Goal: Navigation & Orientation: Find specific page/section

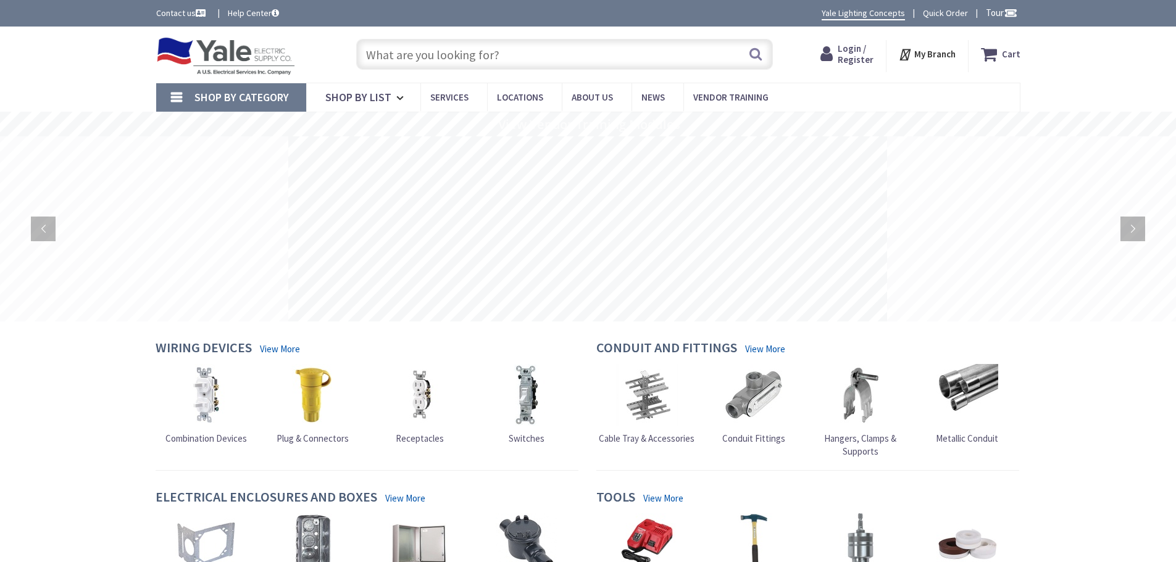
click at [954, 50] on strong "My Branch" at bounding box center [934, 54] width 41 height 12
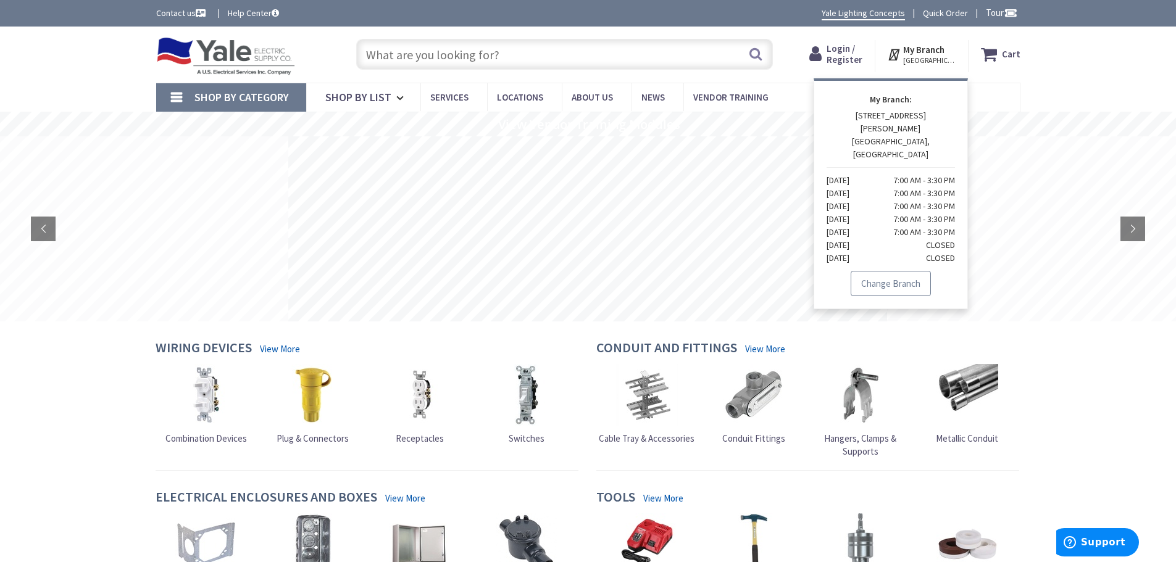
click at [878, 271] on link "Change Branch" at bounding box center [891, 284] width 80 height 26
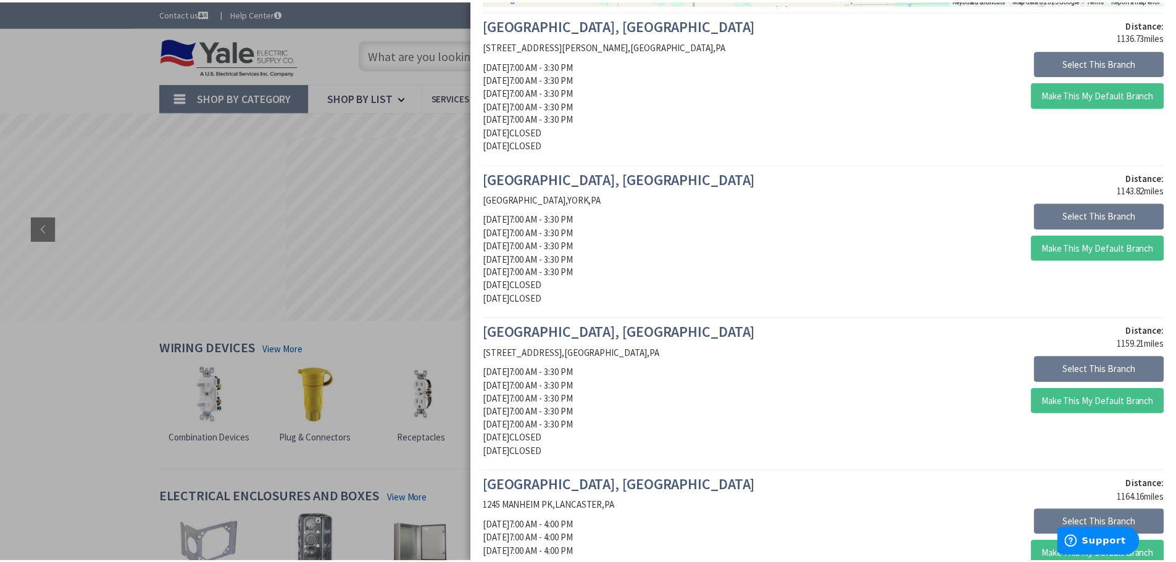
scroll to position [432, 0]
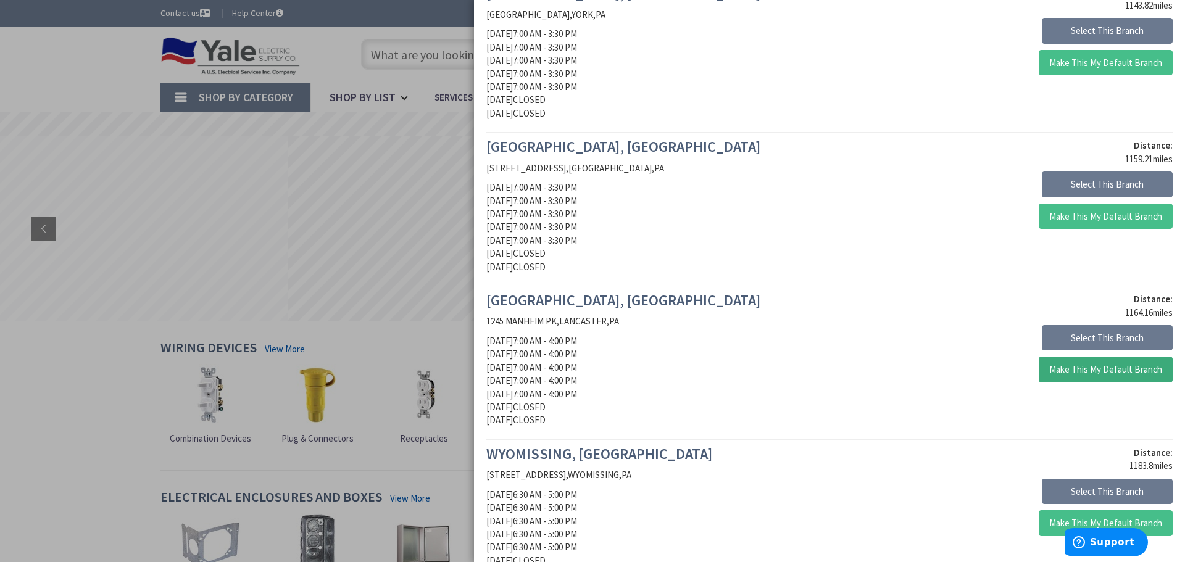
click at [1063, 373] on button "Make This My Default Branch" at bounding box center [1106, 370] width 134 height 26
